Goal: Understand process/instructions: Learn how to perform a task or action

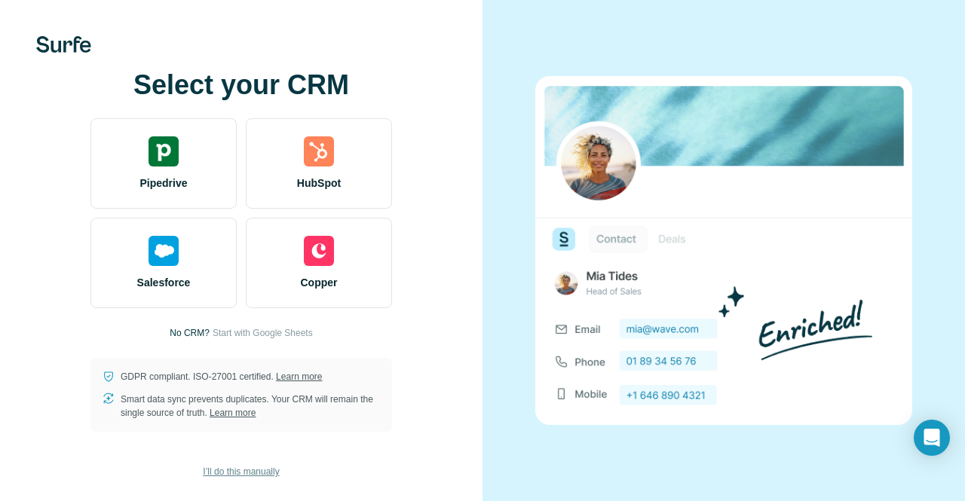
click at [256, 473] on span "I’ll do this manually" at bounding box center [241, 472] width 76 height 14
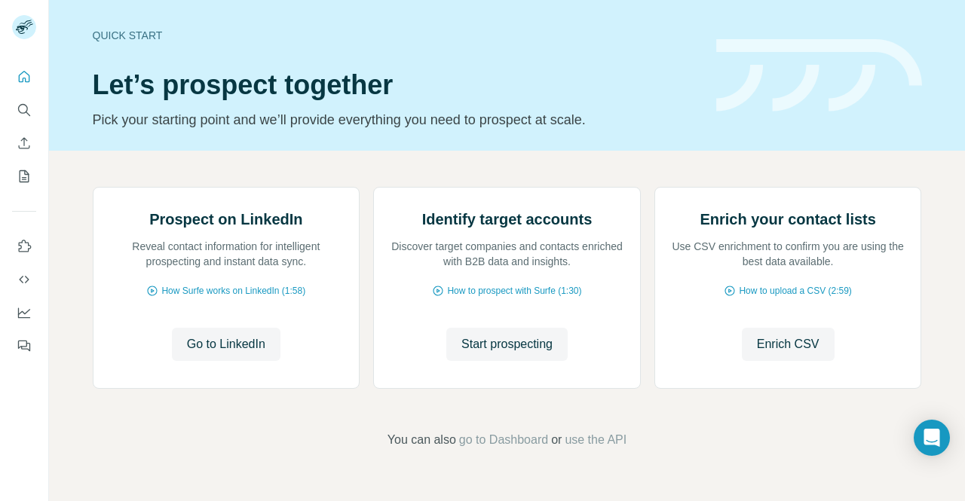
scroll to position [87, 0]
click at [246, 354] on span "Go to LinkedIn" at bounding box center [226, 344] width 78 height 18
